Goal: Transaction & Acquisition: Download file/media

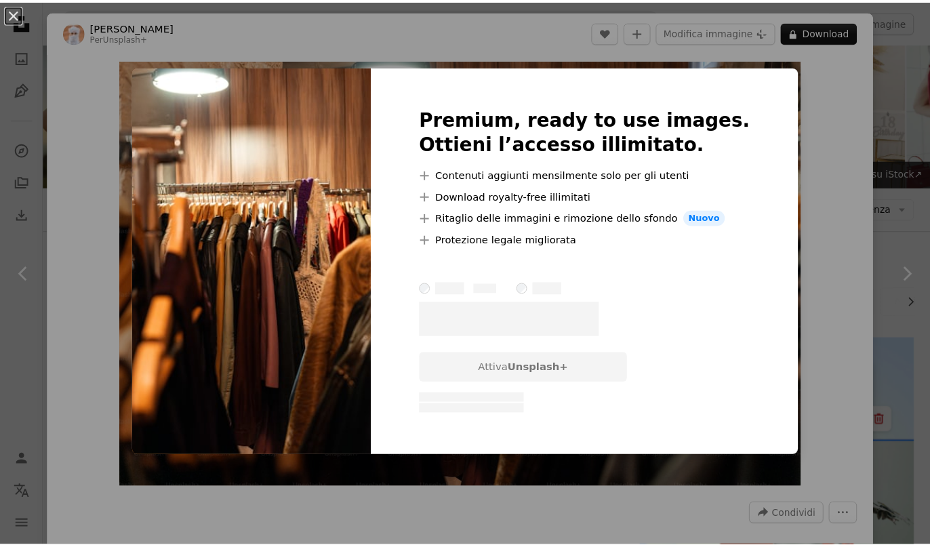
scroll to position [0, 281]
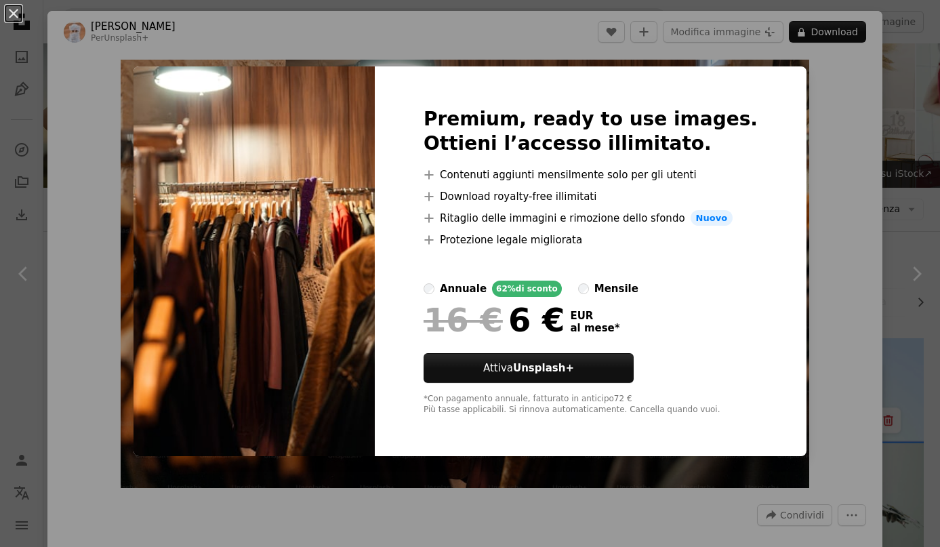
click at [828, 105] on div "An X shape Premium, ready to use images. Ottieni l’accesso illimitato. A plus s…" at bounding box center [470, 273] width 940 height 547
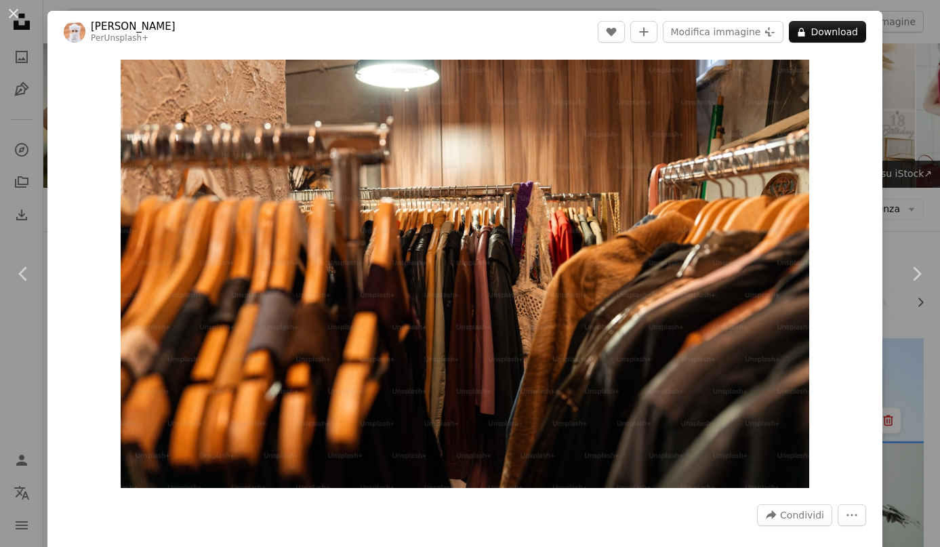
click at [883, 75] on div "An X shape Chevron left Chevron right Ahmed Per Unsplash+ A heart A plus sign M…" at bounding box center [470, 273] width 940 height 547
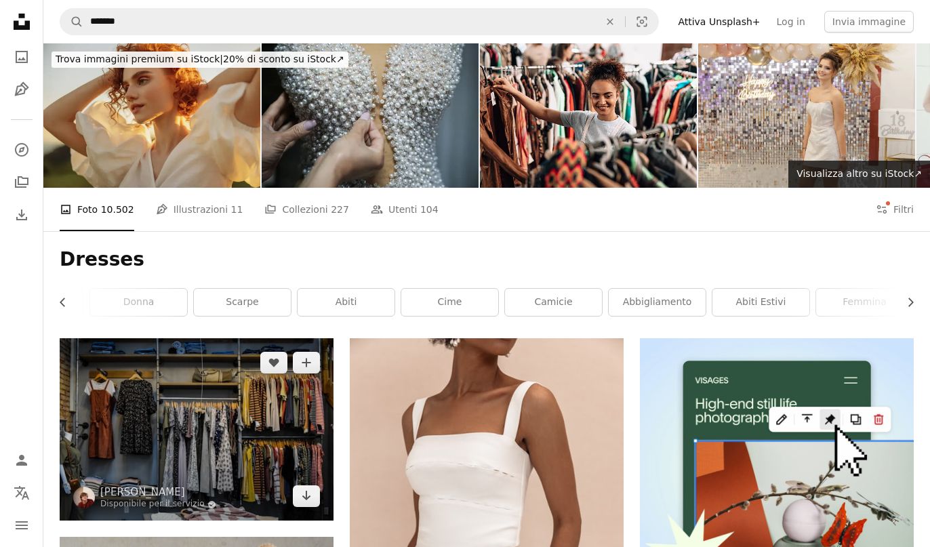
click at [213, 338] on img at bounding box center [197, 429] width 274 height 182
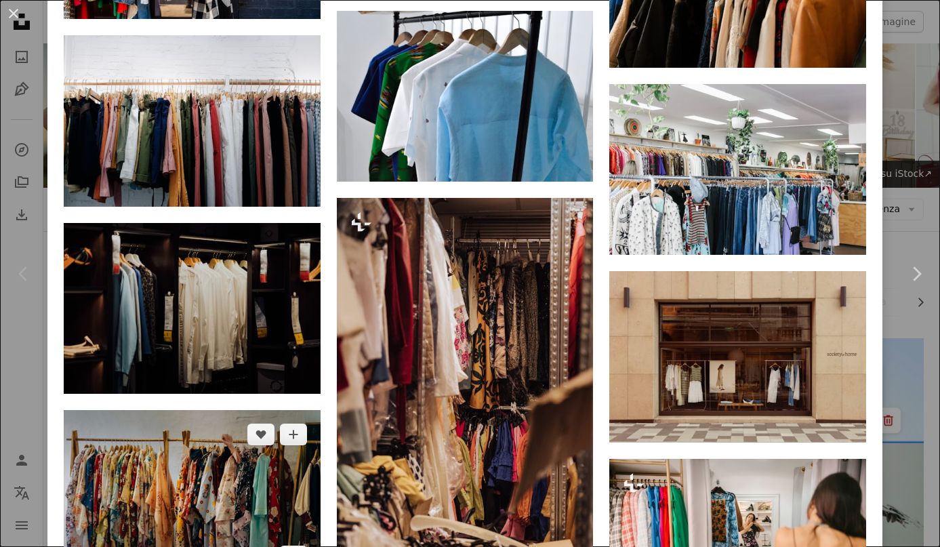
scroll to position [3251, 0]
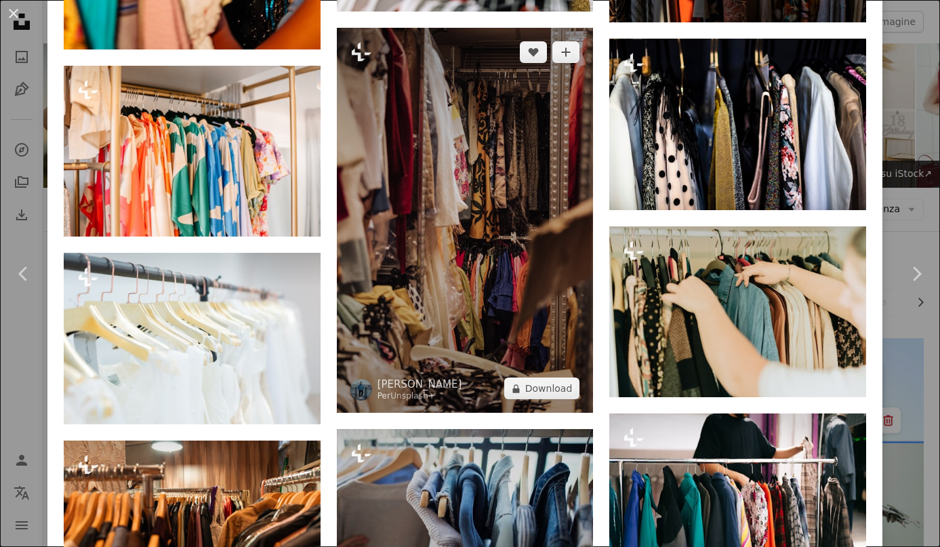
scroll to position [1585, 0]
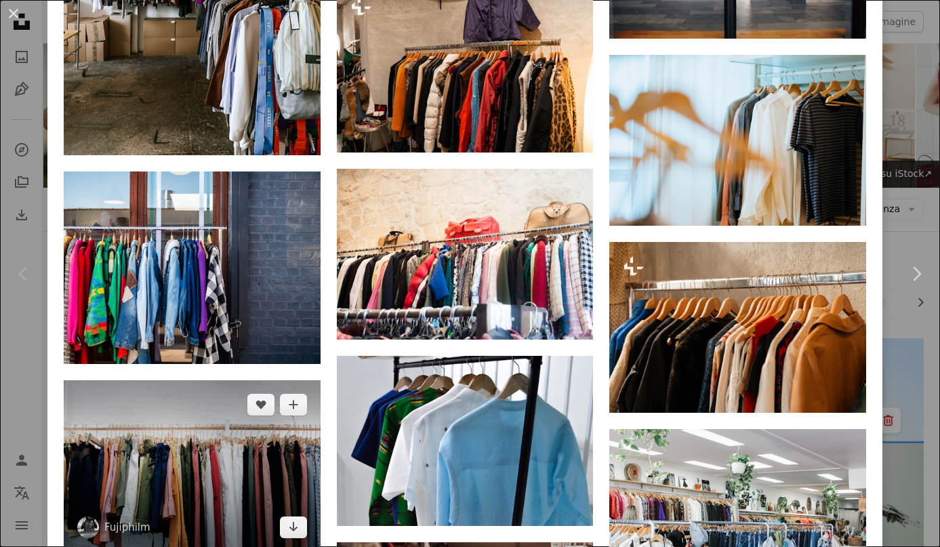
scroll to position [2894, 0]
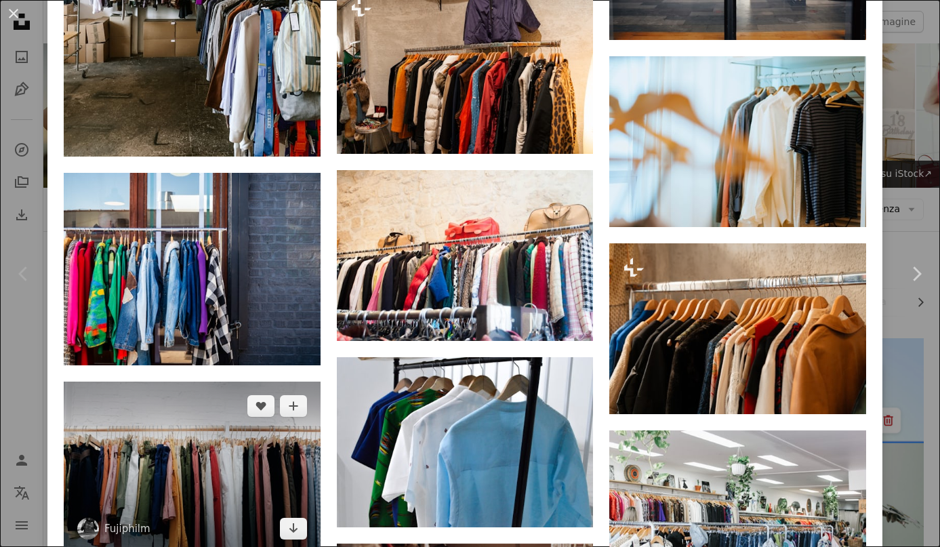
click at [232, 382] on img at bounding box center [192, 467] width 257 height 171
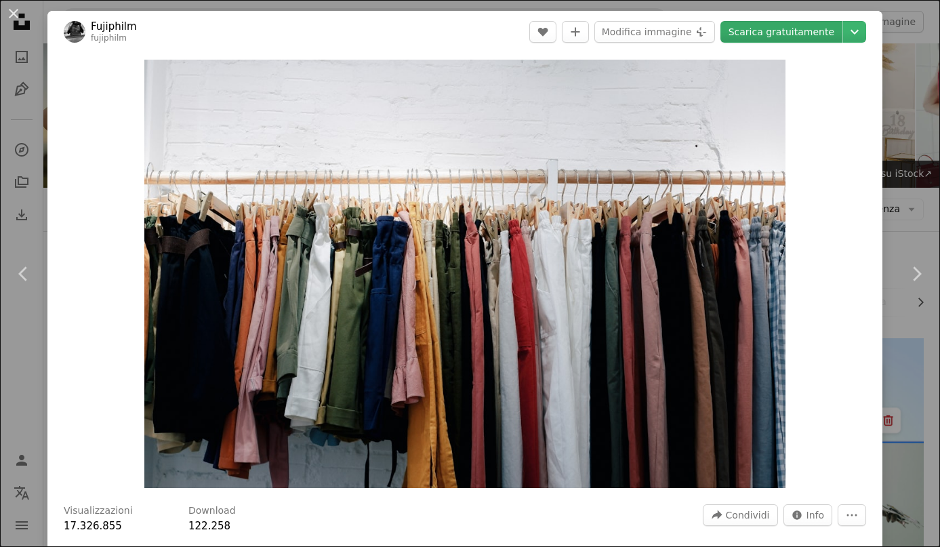
click at [810, 37] on link "Scarica gratuitamente" at bounding box center [781, 32] width 122 height 22
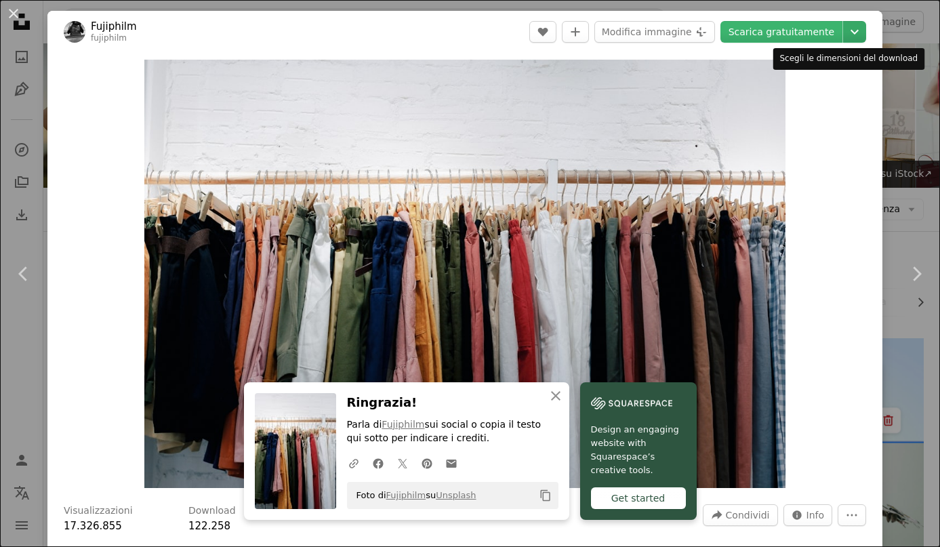
click at [844, 27] on icon "Chevron down" at bounding box center [855, 32] width 22 height 16
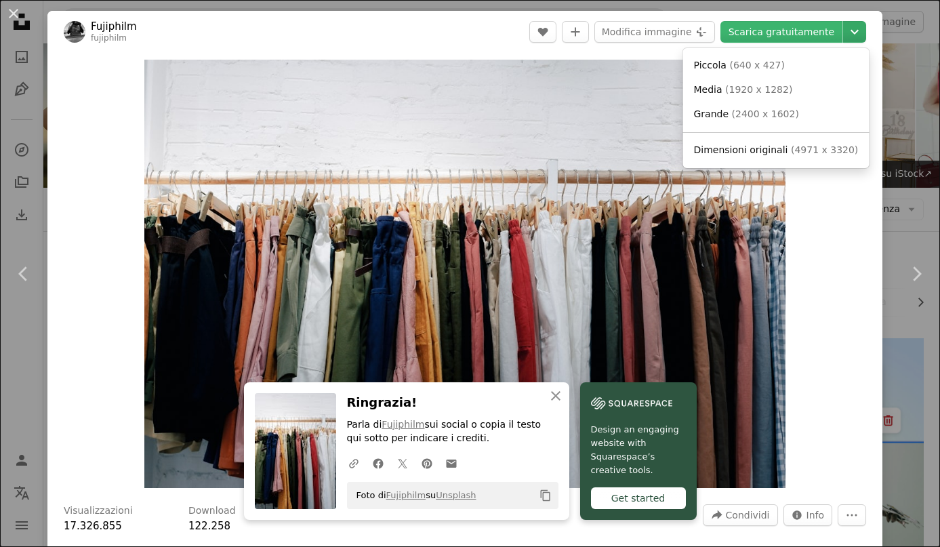
click at [844, 28] on icon "Chevron down" at bounding box center [855, 32] width 22 height 16
